Goal: Task Accomplishment & Management: Use online tool/utility

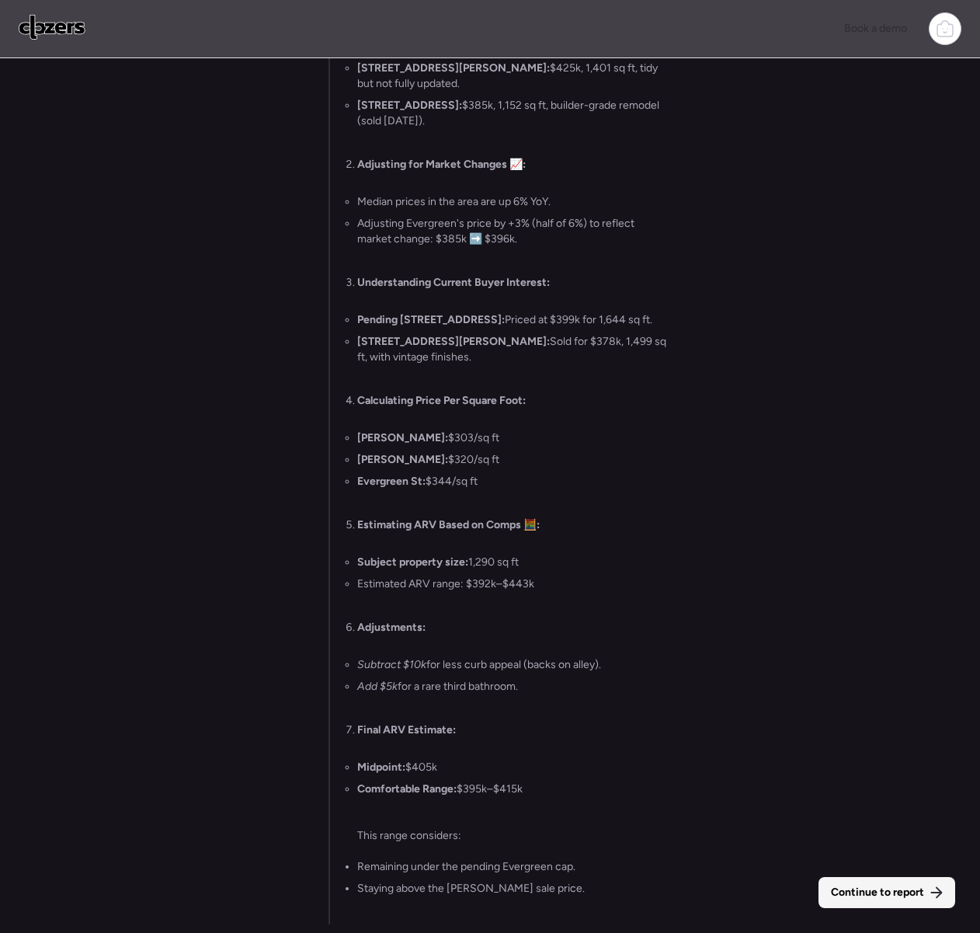
click at [898, 896] on span "Continue to report" at bounding box center [877, 892] width 93 height 16
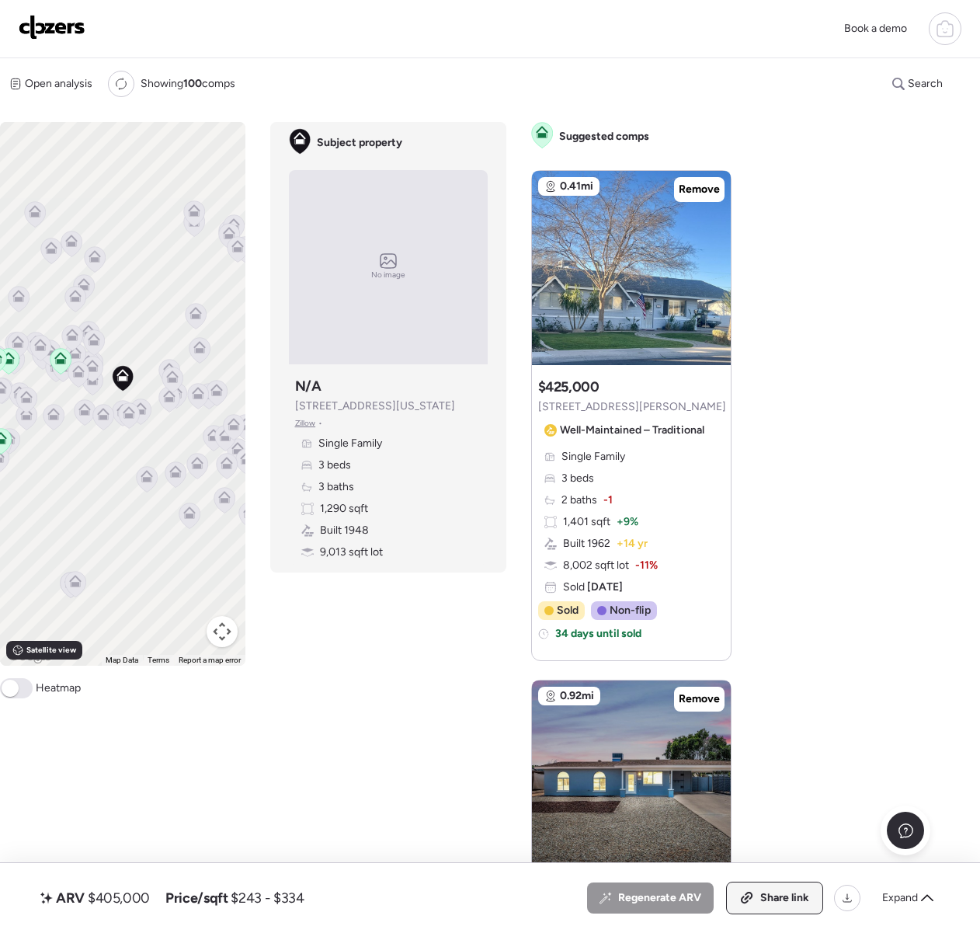
click at [742, 889] on div "Share link" at bounding box center [775, 897] width 96 height 31
click at [49, 38] on link at bounding box center [52, 29] width 67 height 28
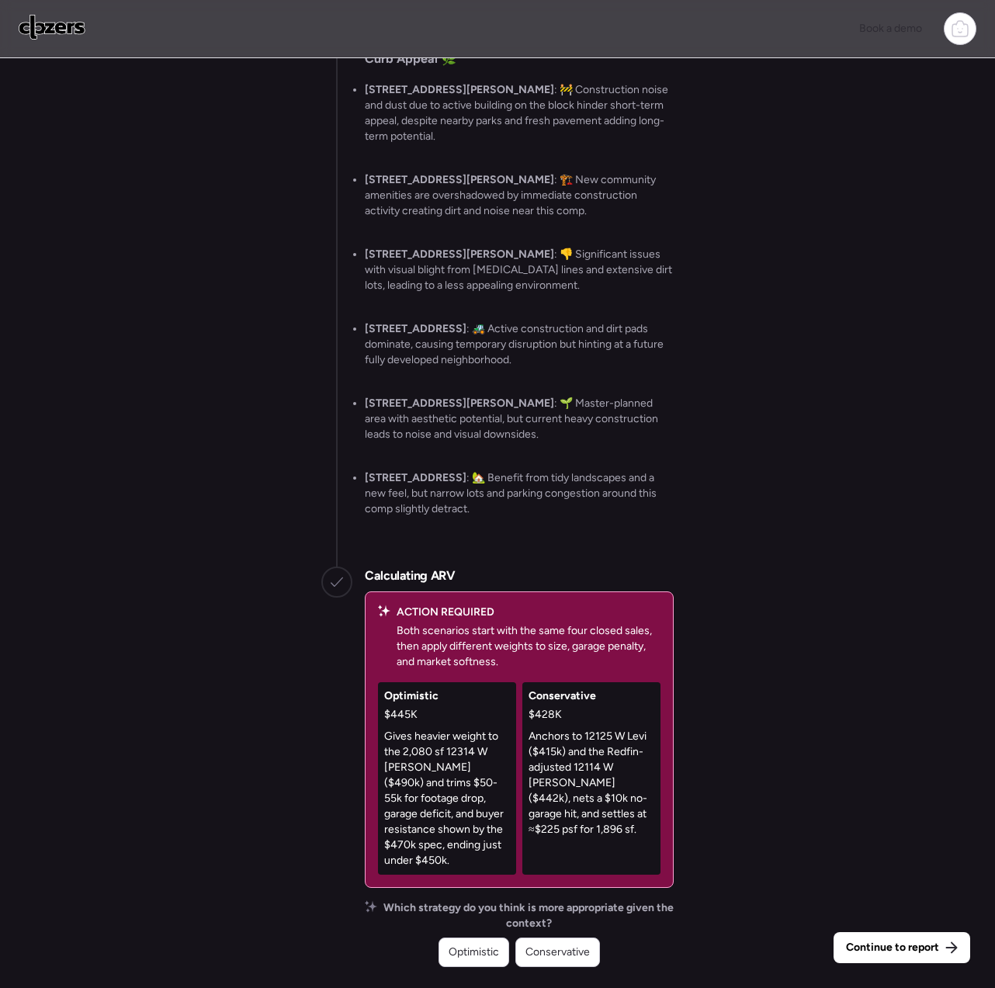
click at [554, 952] on span "Conservative" at bounding box center [558, 953] width 64 height 16
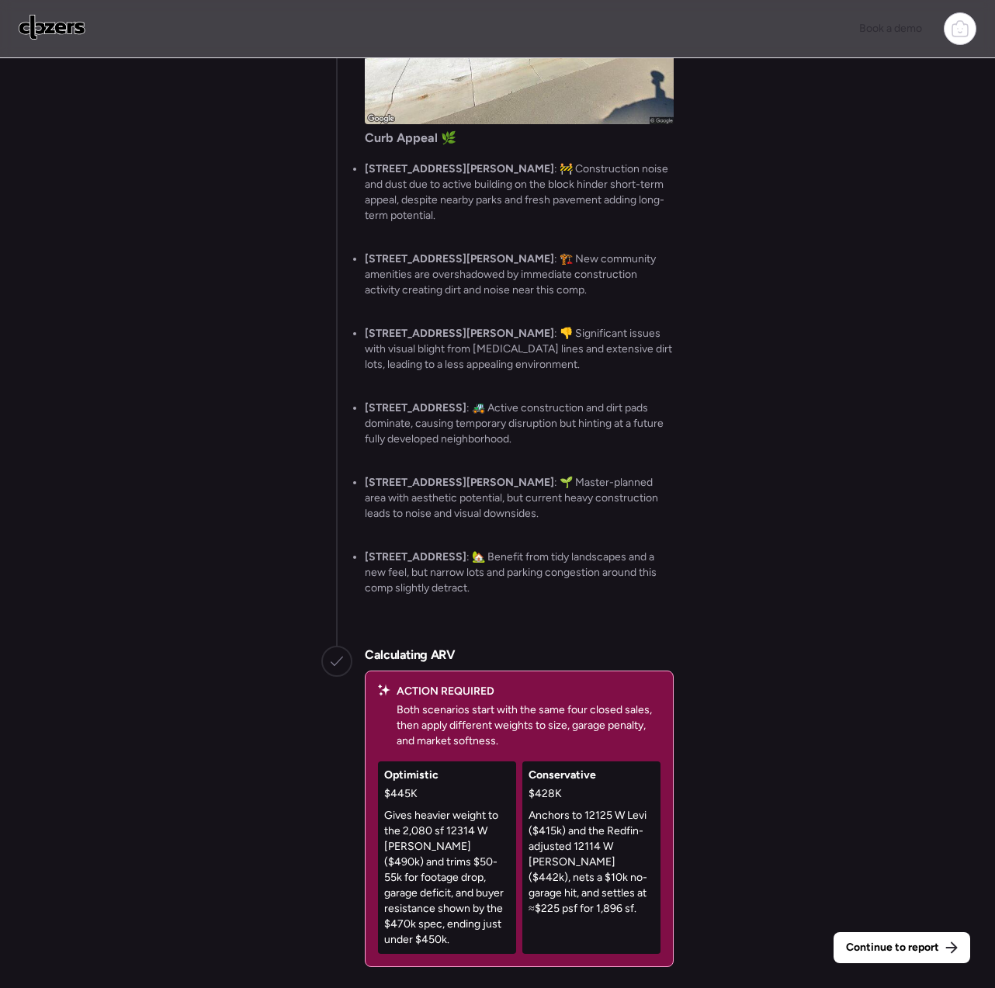
click at [842, 941] on div "Continue to report" at bounding box center [902, 948] width 137 height 31
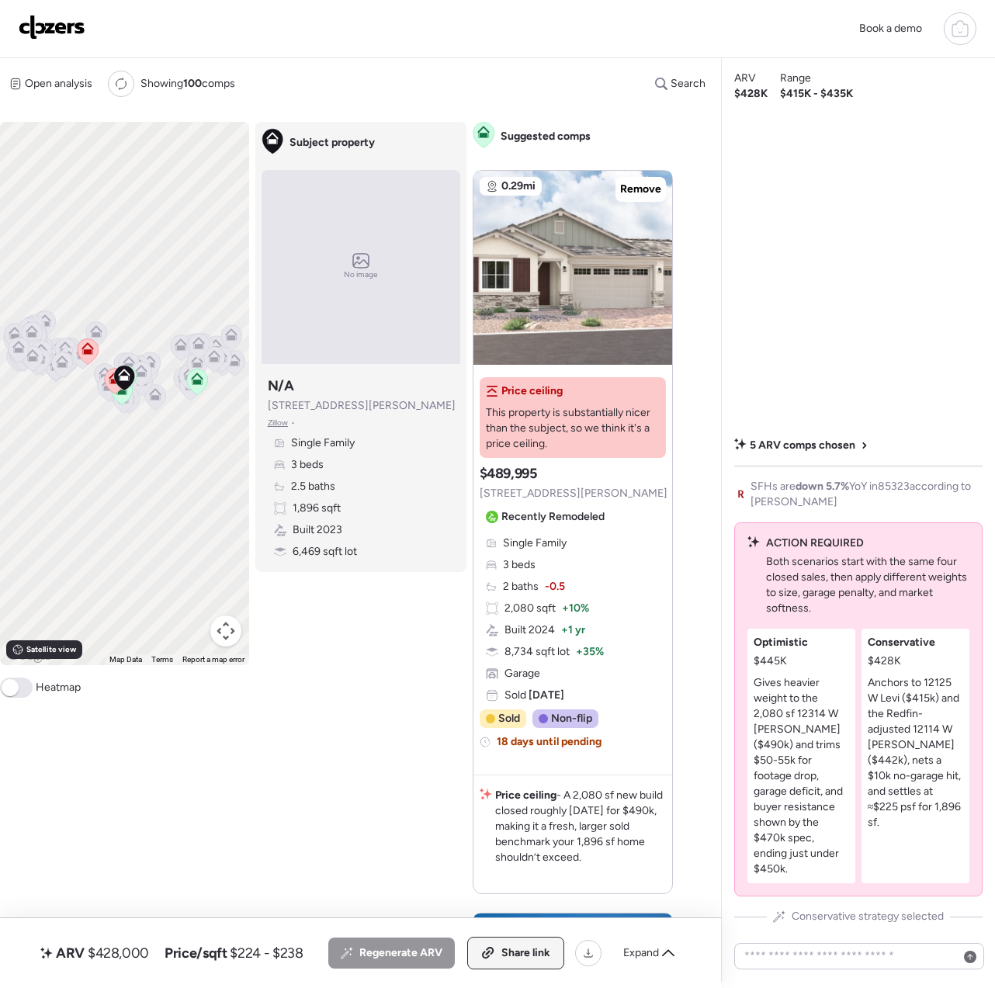
click at [512, 954] on span "Share link" at bounding box center [526, 954] width 49 height 16
click at [512, 954] on span "Link copied" at bounding box center [521, 954] width 58 height 16
click at [45, 31] on img at bounding box center [52, 27] width 67 height 25
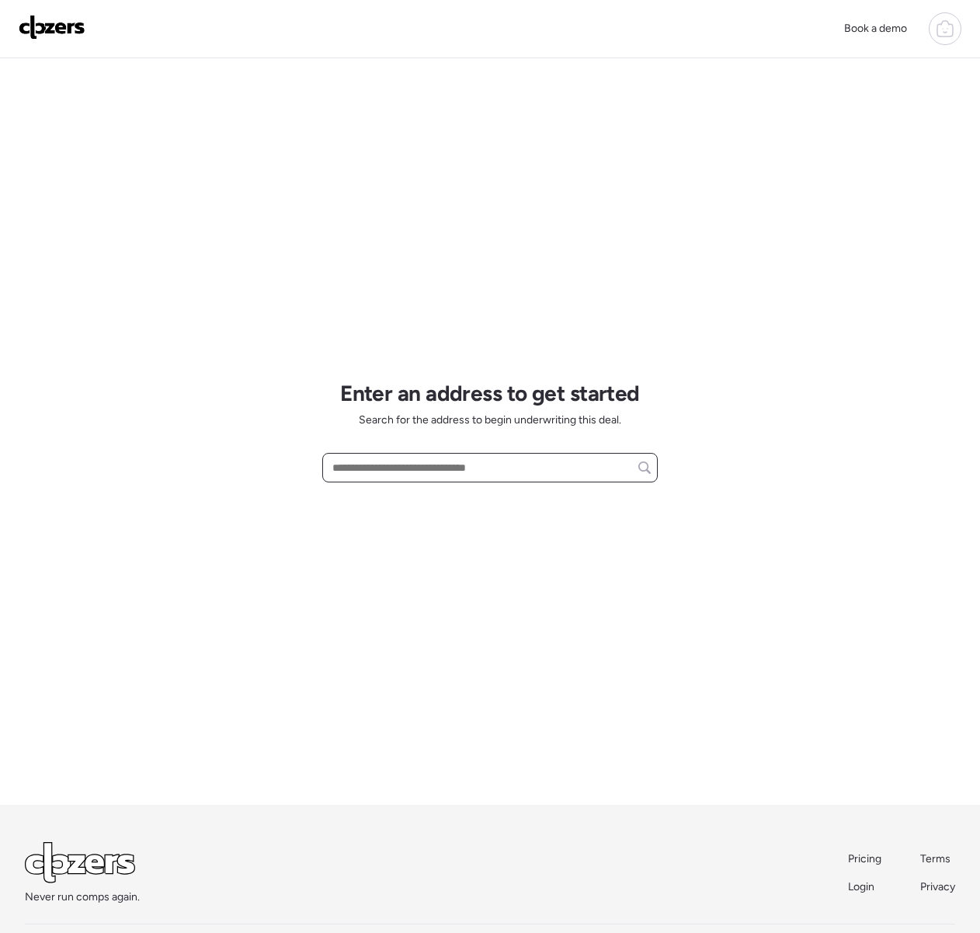
click at [391, 468] on input "text" at bounding box center [489, 468] width 321 height 22
paste input "**********"
click at [412, 505] on div "4540 E Dry Creek Rd, Phoenix, AZ, 85044" at bounding box center [489, 496] width 335 height 28
type input "**********"
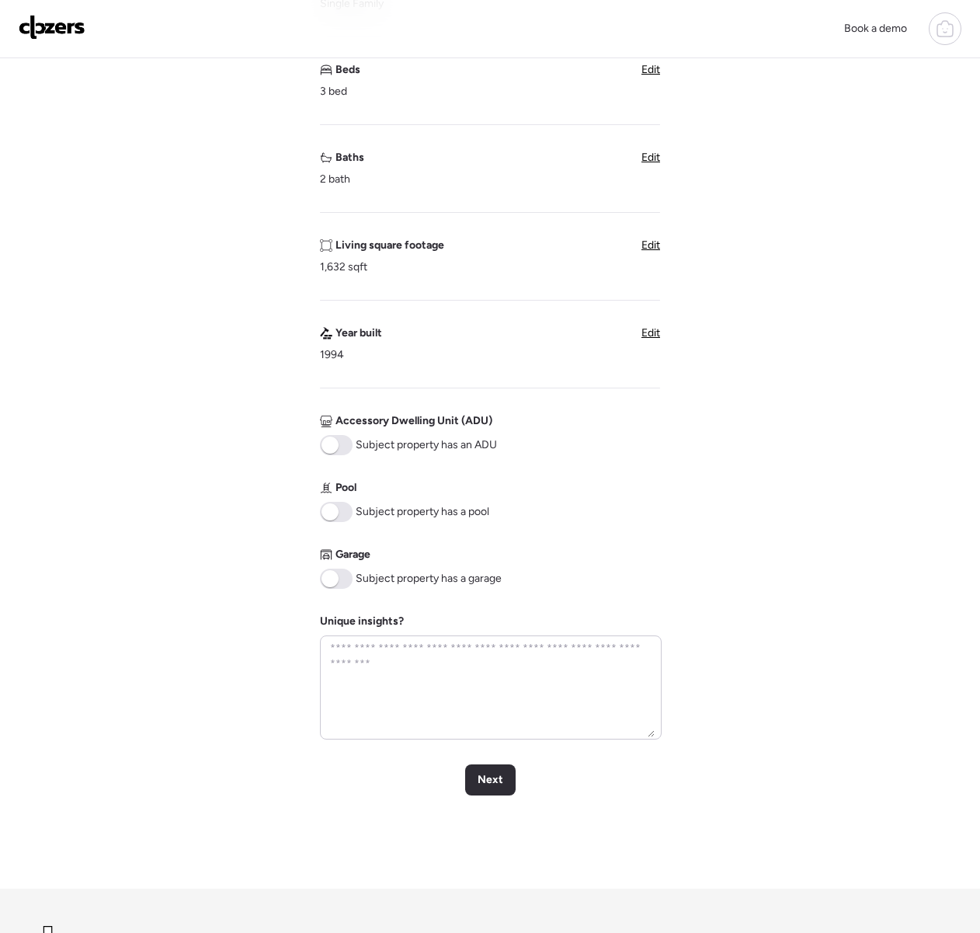
scroll to position [330, 0]
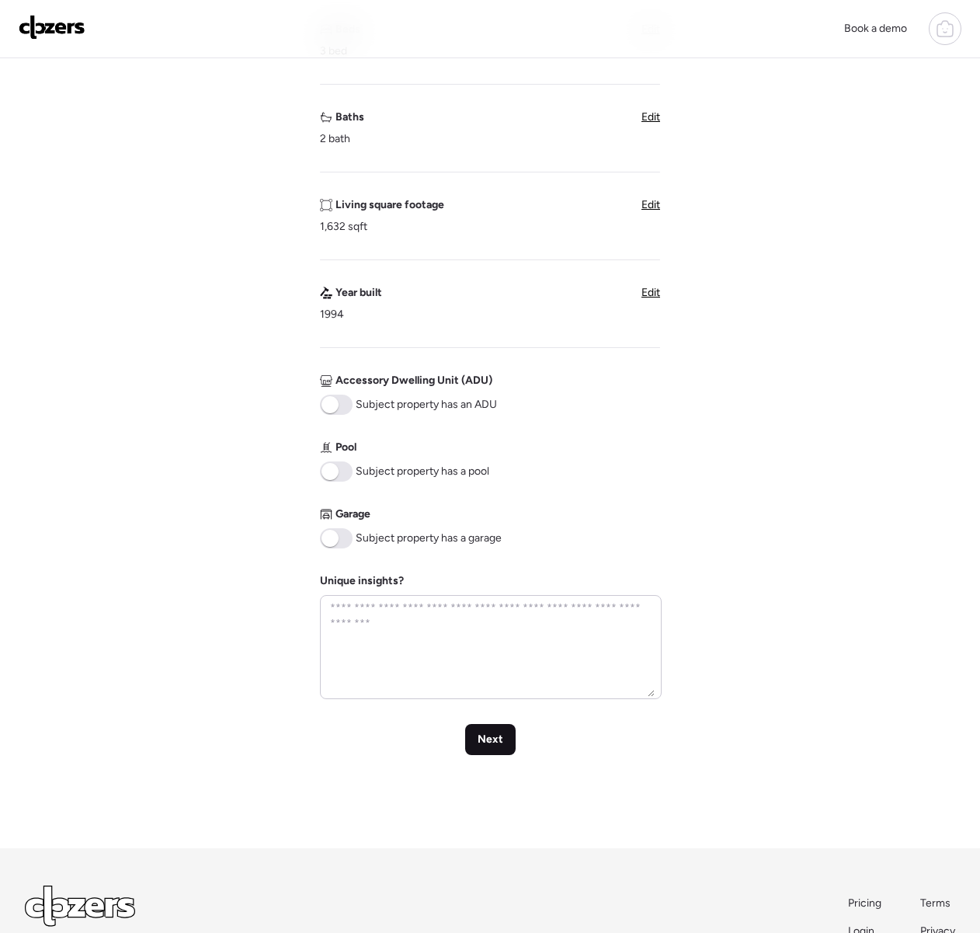
click at [492, 747] on div "Next" at bounding box center [490, 739] width 50 height 31
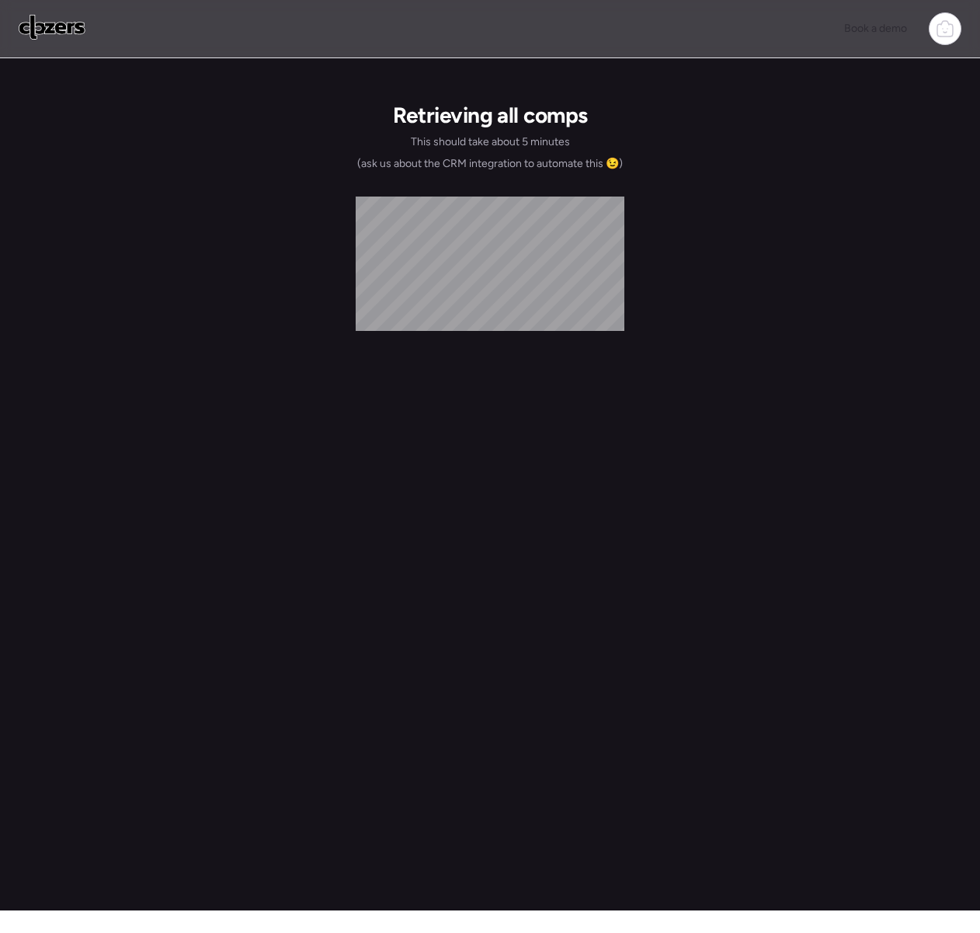
scroll to position [0, 0]
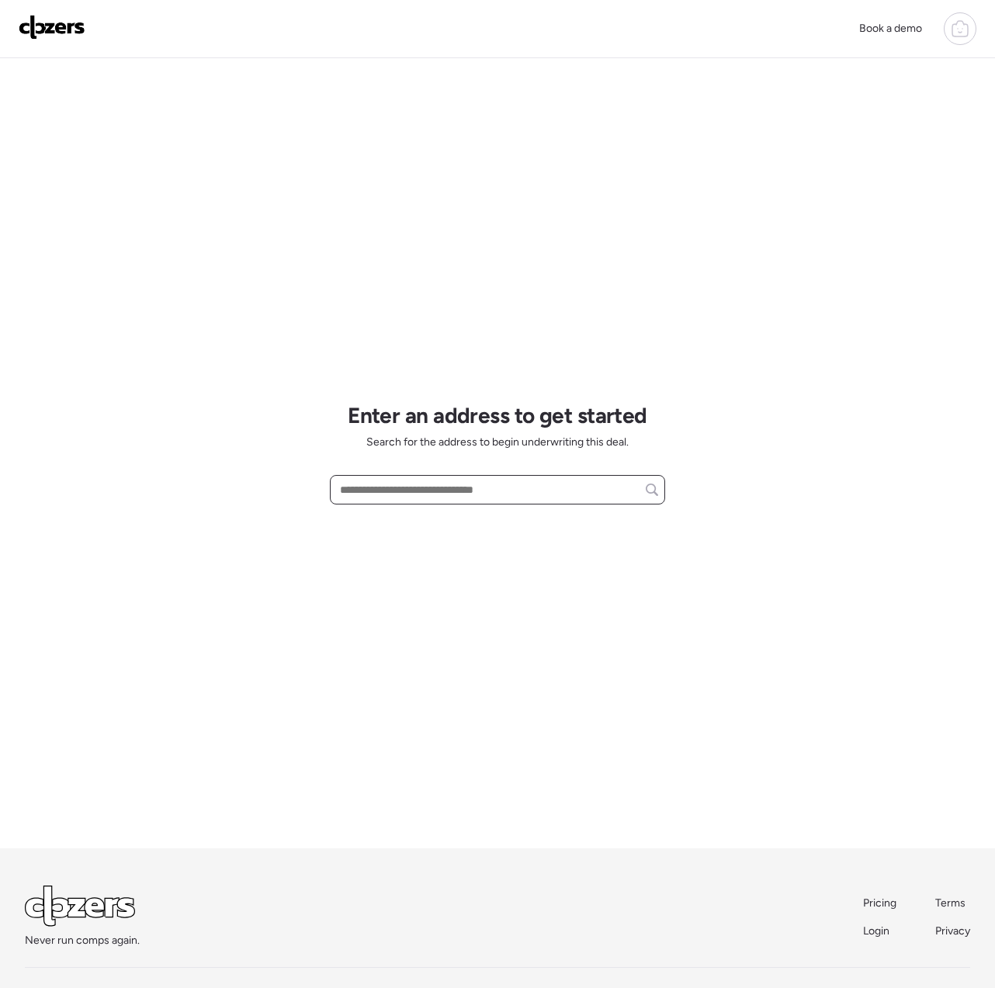
click at [363, 491] on input "text" at bounding box center [497, 490] width 321 height 22
paste input "**********"
click at [371, 530] on div "20627 N 123rd Dr, Sun City West, AZ, 85375" at bounding box center [497, 519] width 335 height 28
type input "**********"
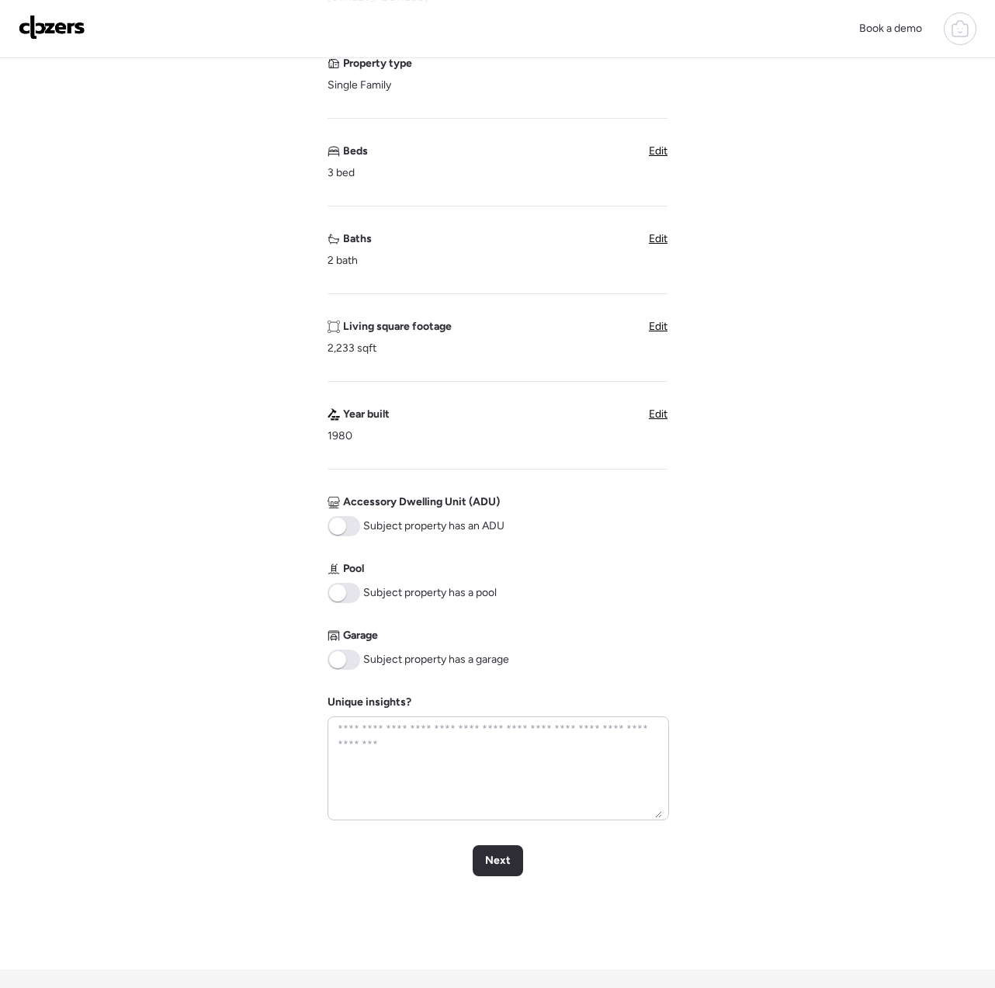
scroll to position [380, 0]
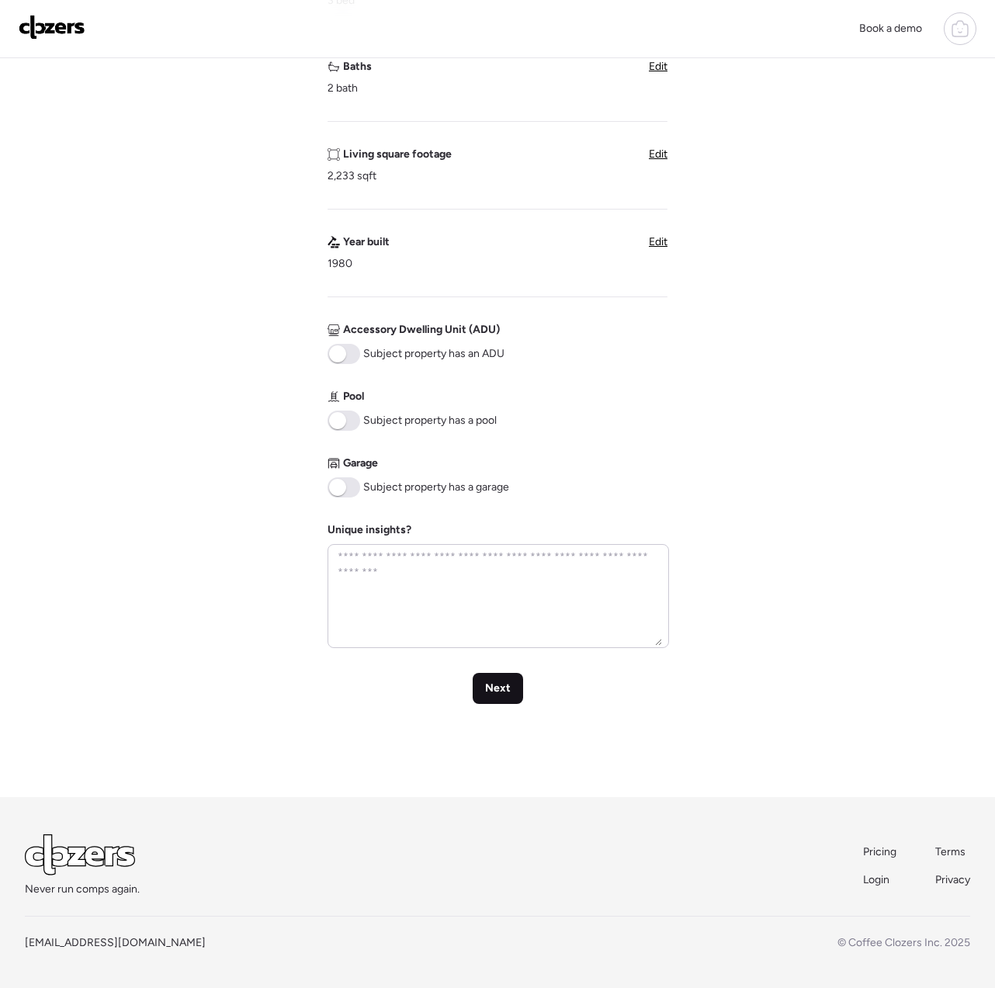
click at [481, 679] on div "Next" at bounding box center [498, 688] width 50 height 31
